Goal: Navigation & Orientation: Find specific page/section

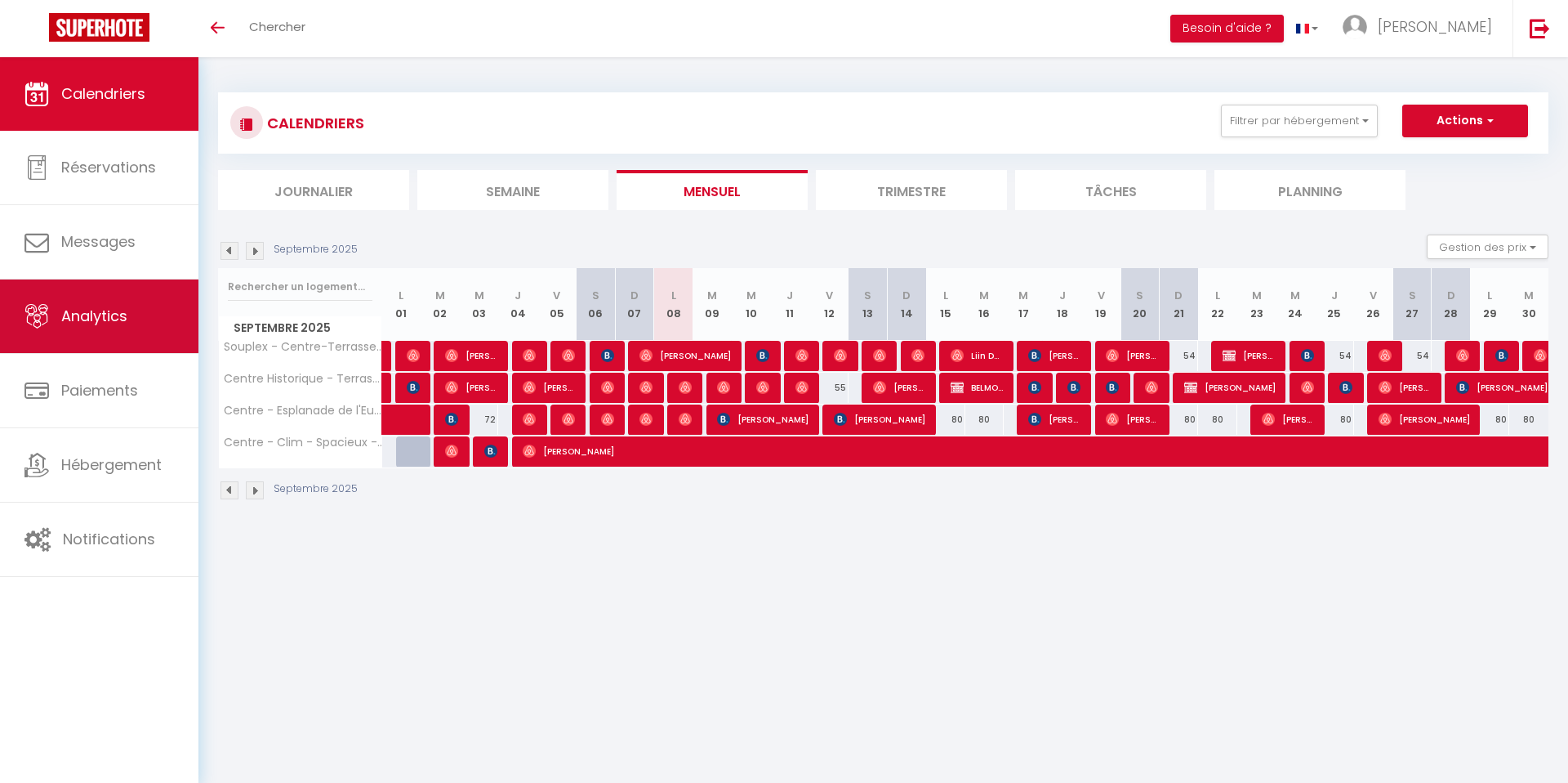
click at [110, 322] on span "Analytics" at bounding box center [94, 316] width 66 height 21
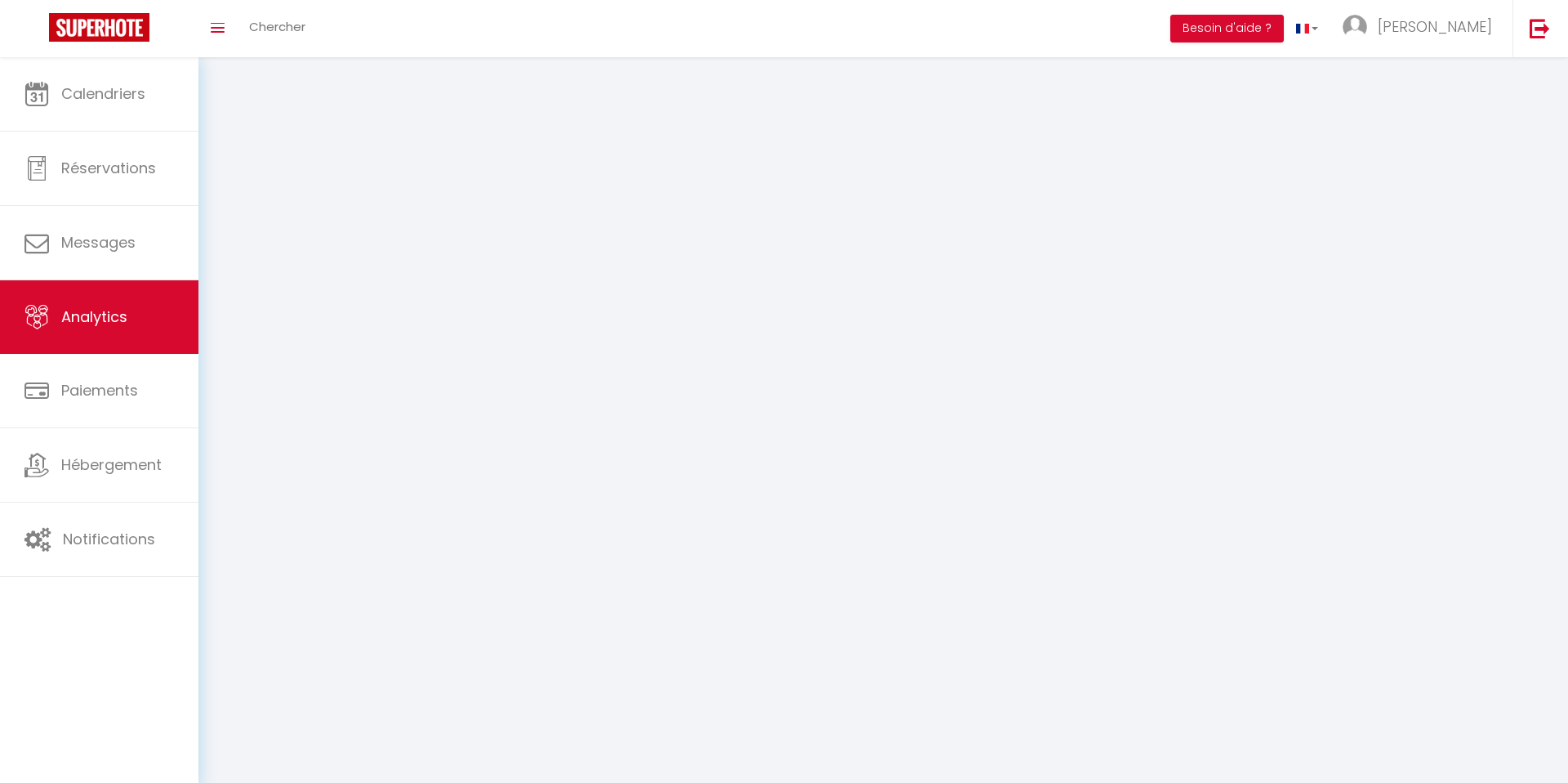
select select "2025"
select select "9"
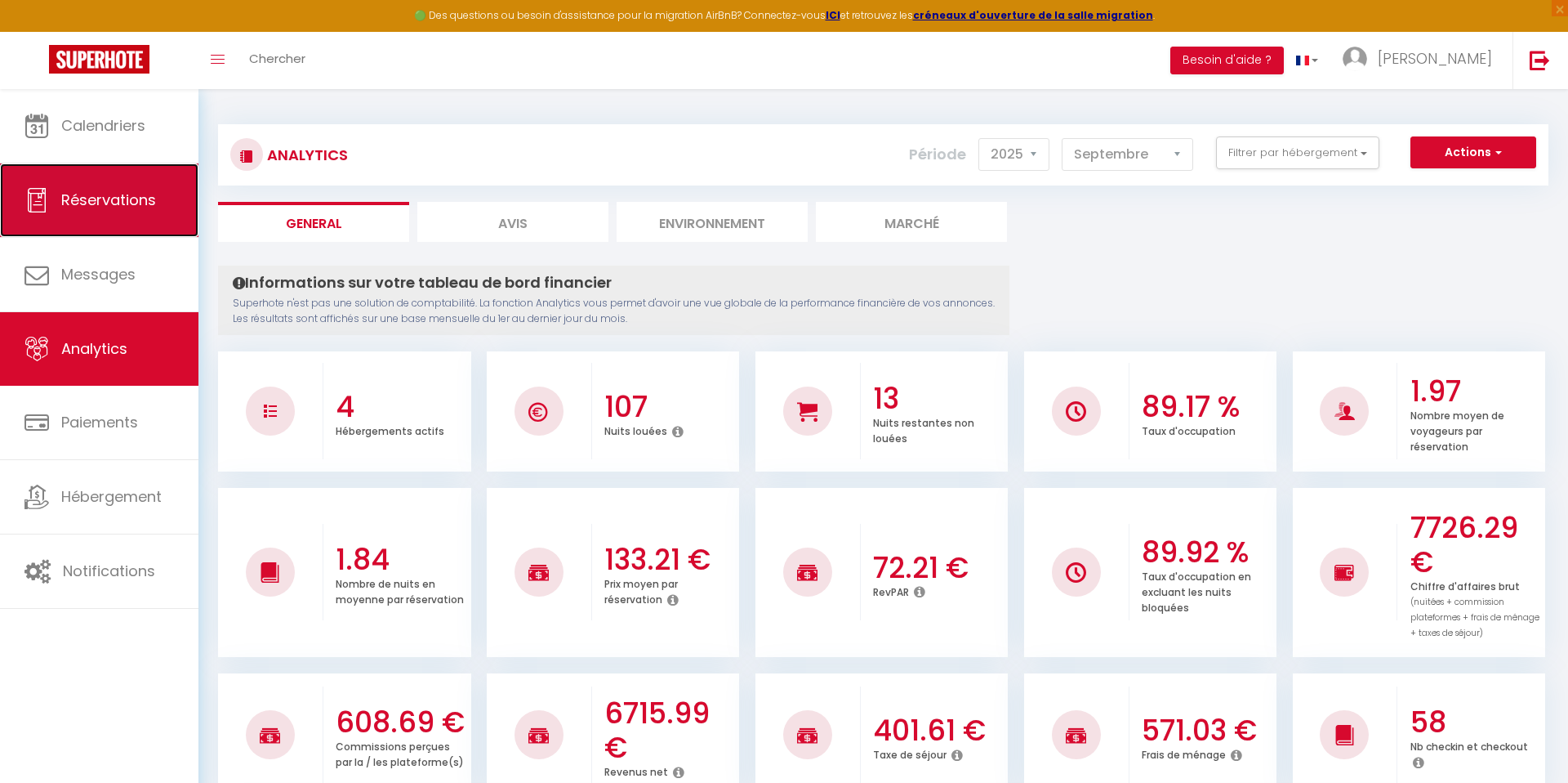
click at [149, 209] on span "Réservations" at bounding box center [108, 200] width 94 height 21
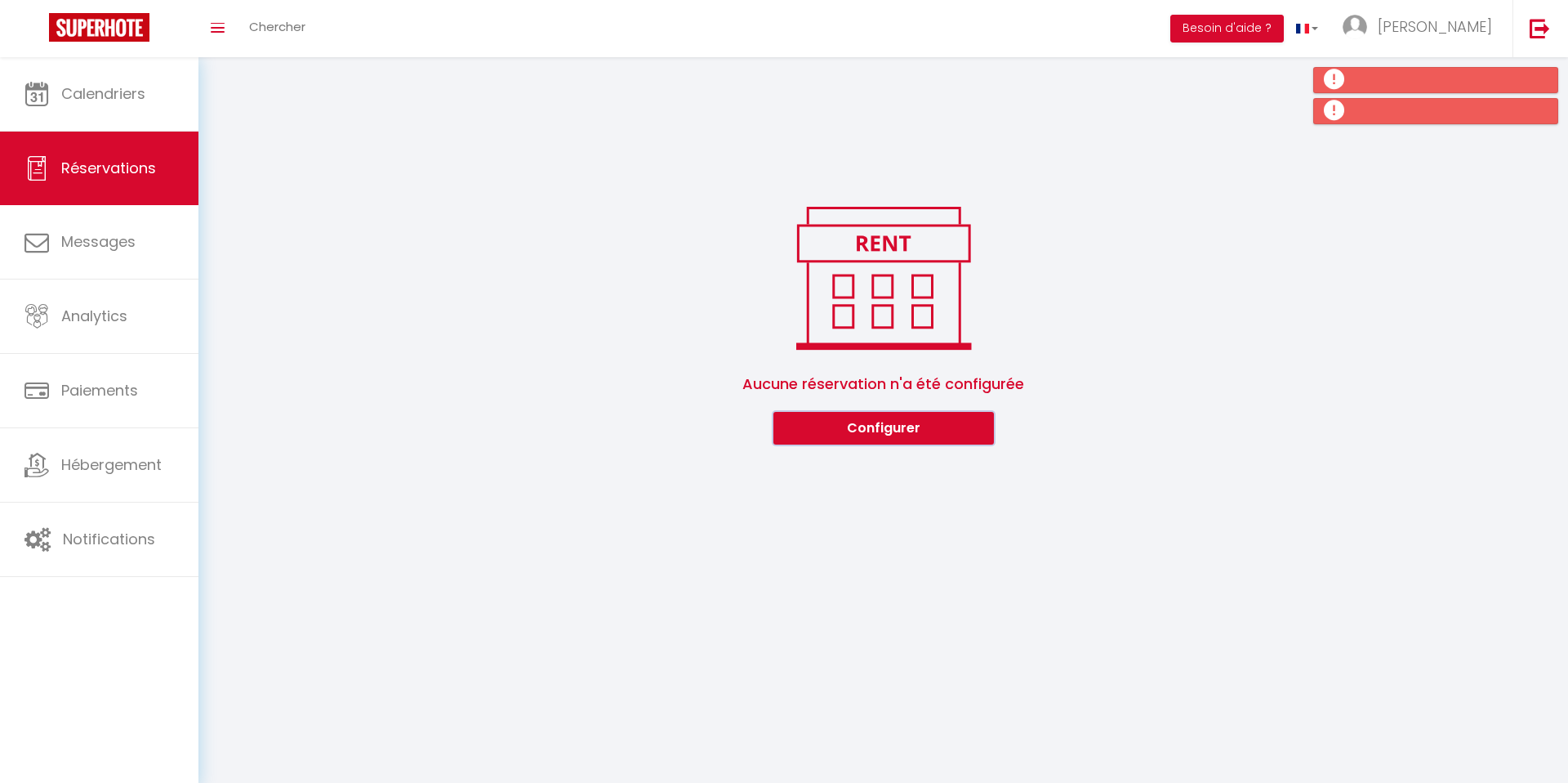
click at [839, 422] on button "Configurer" at bounding box center [883, 428] width 221 height 33
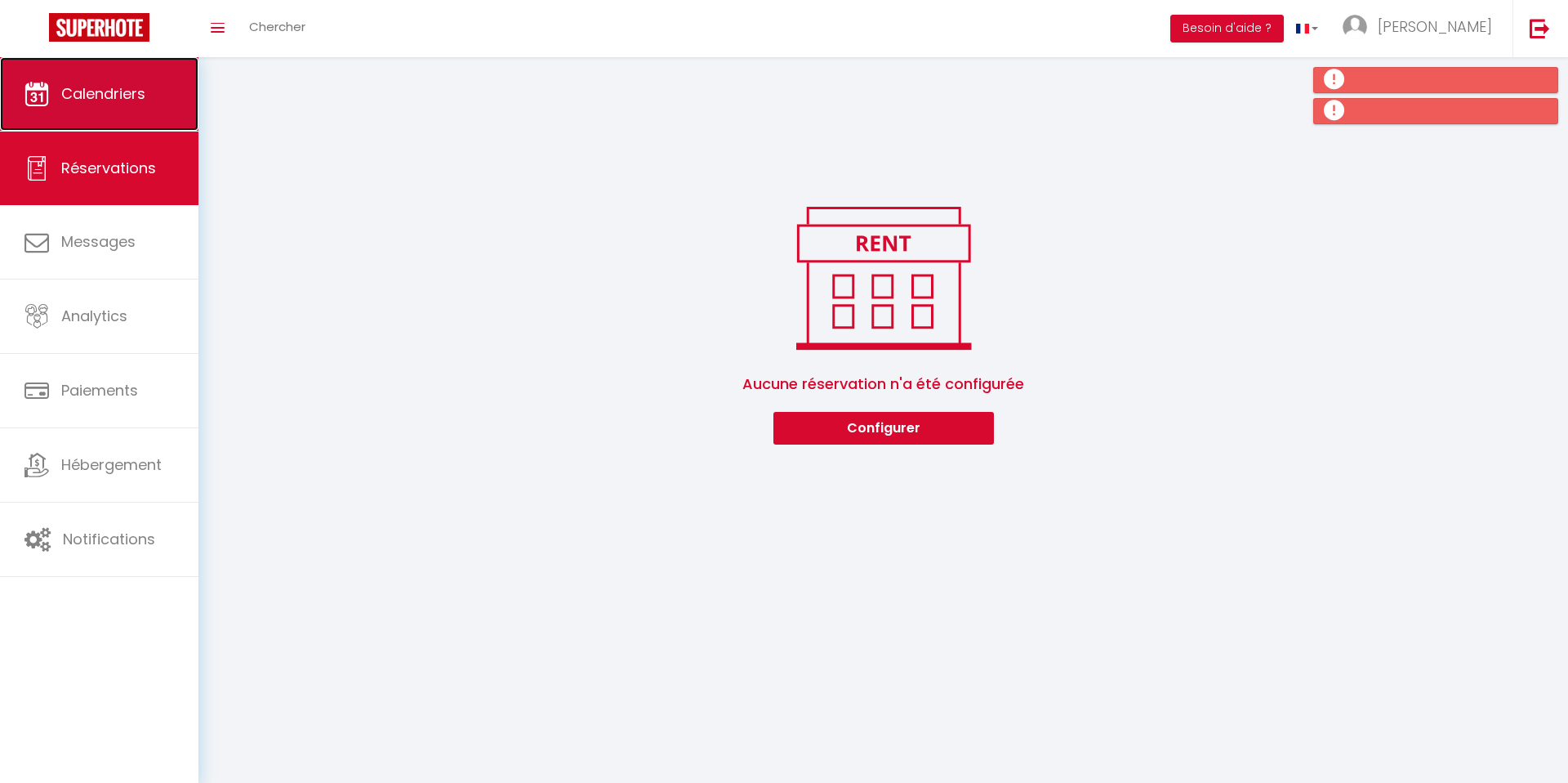
click at [59, 101] on link "Calendriers" at bounding box center [99, 94] width 198 height 74
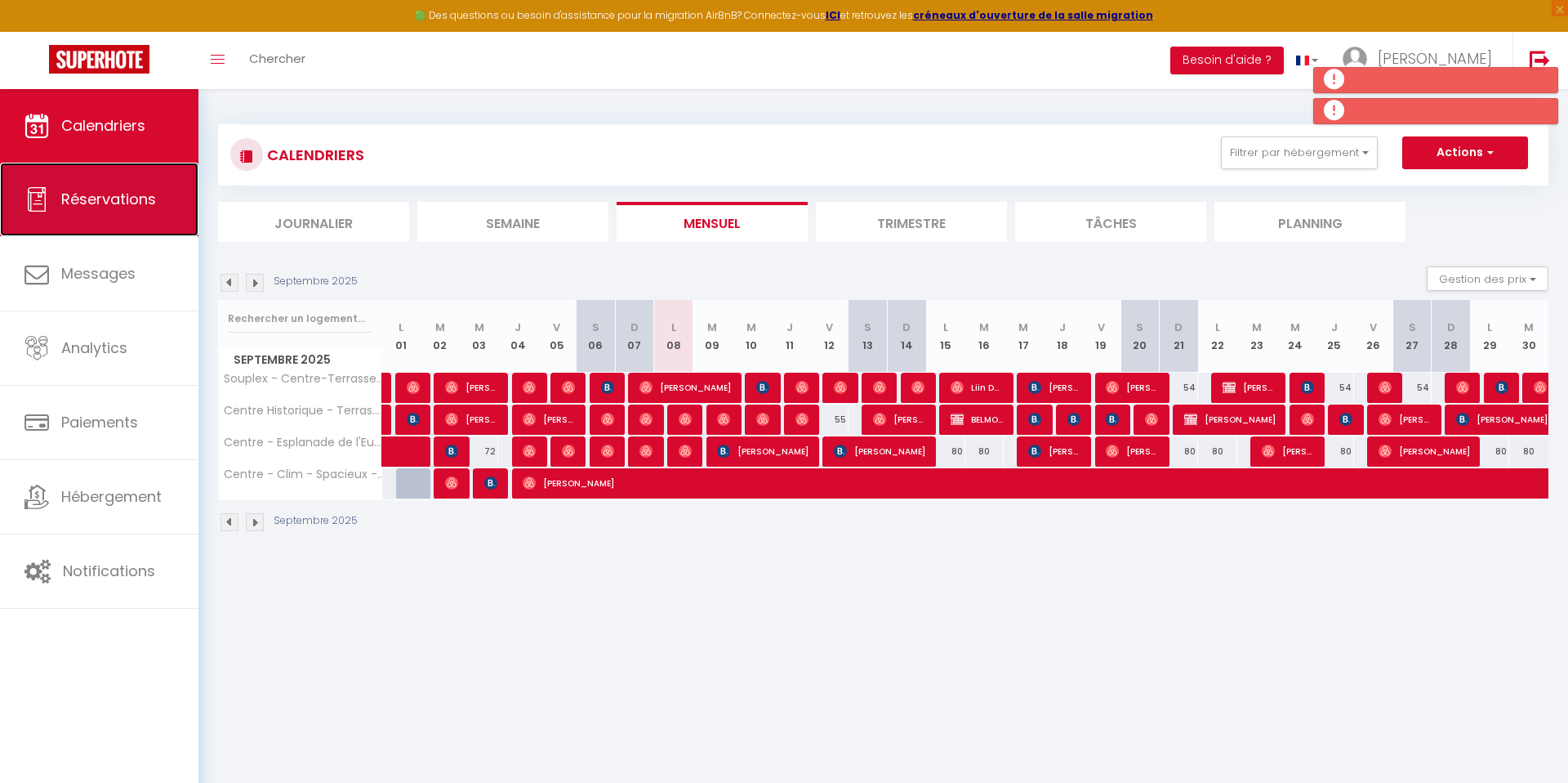
click at [81, 162] on link "Réservations" at bounding box center [99, 199] width 198 height 74
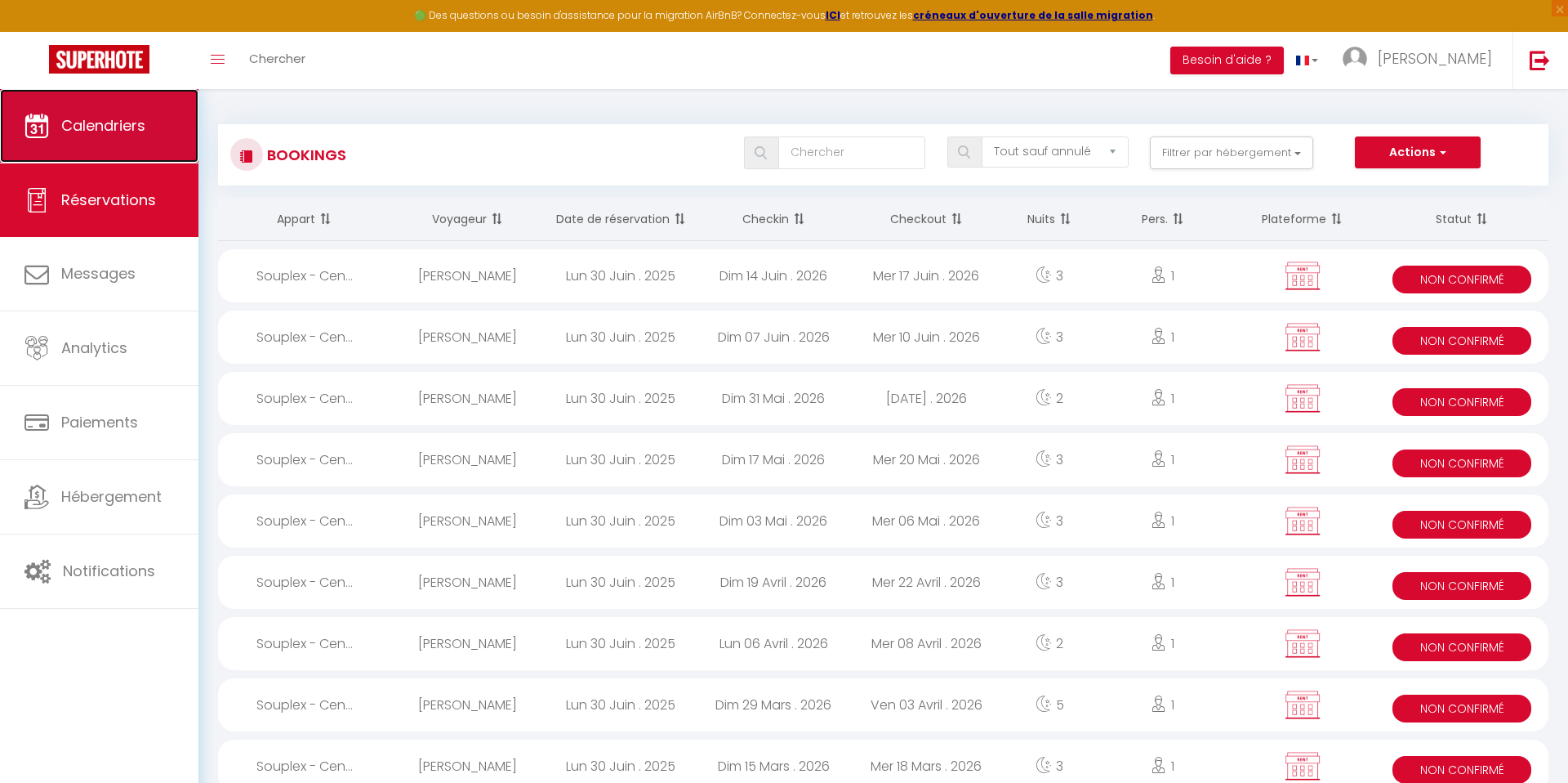
click at [88, 101] on link "Calendriers" at bounding box center [99, 126] width 198 height 74
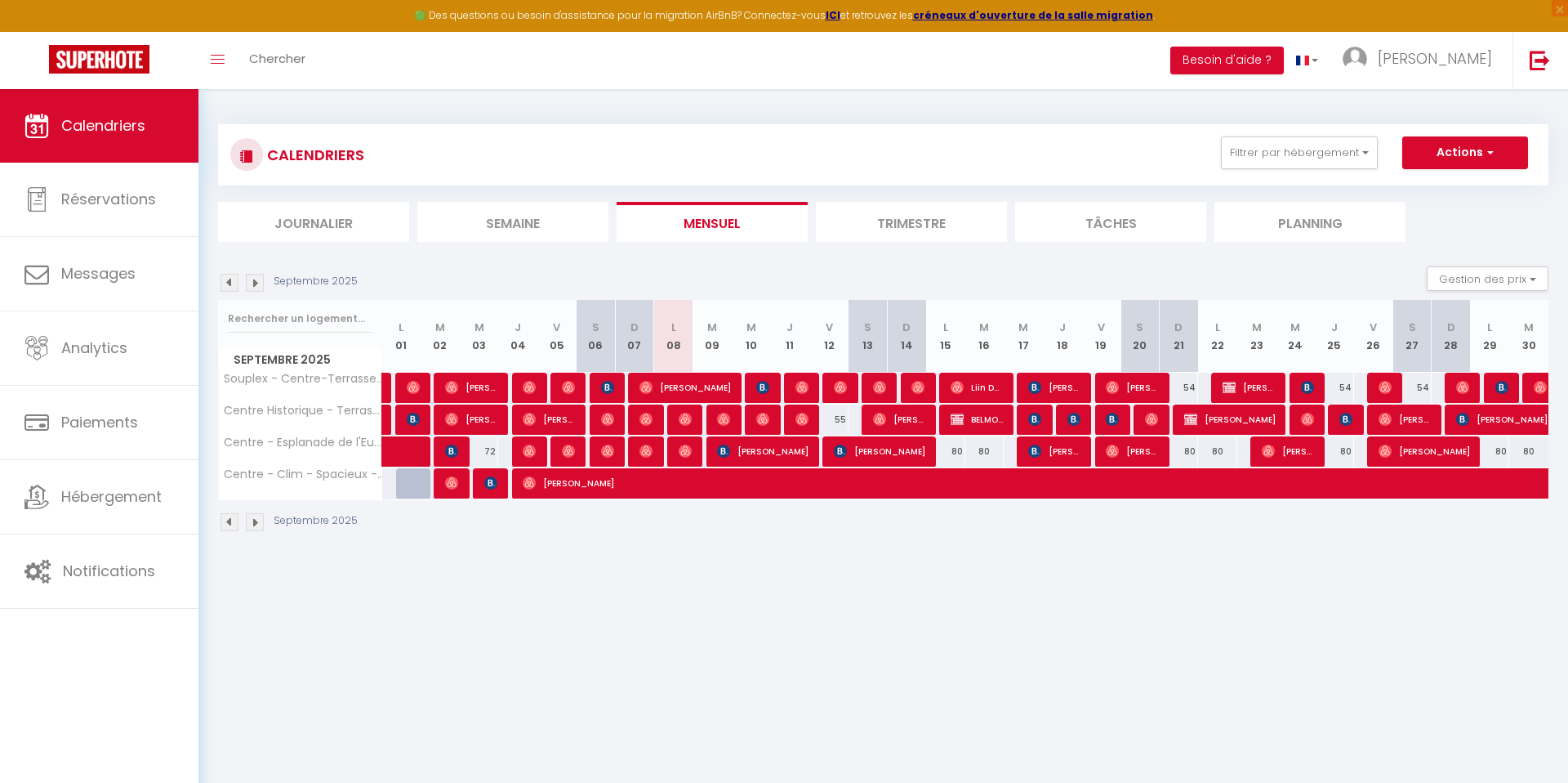
click at [916, 215] on li "Trimestre" at bounding box center [911, 222] width 191 height 40
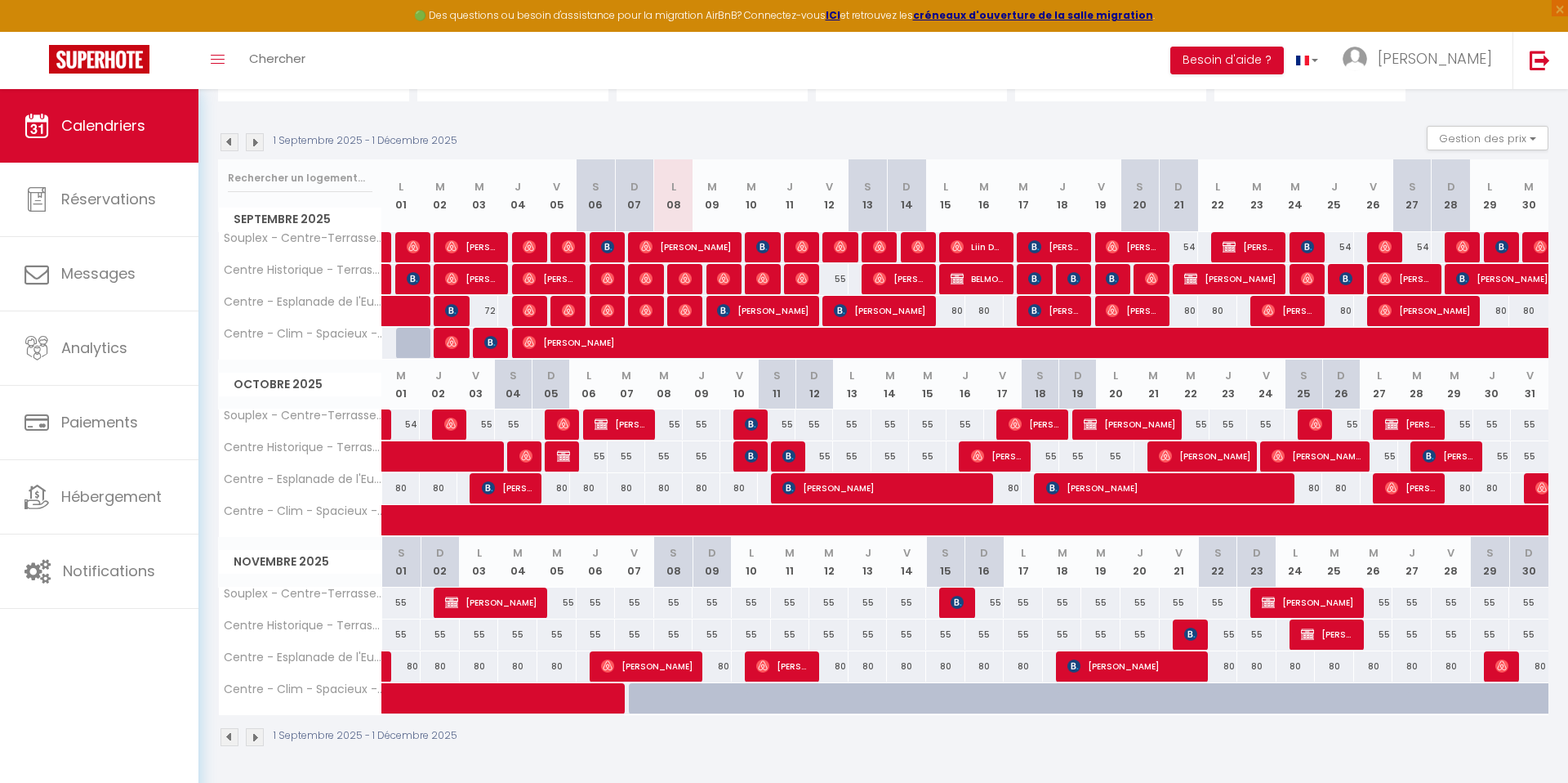
scroll to position [140, 0]
